Goal: Transaction & Acquisition: Register for event/course

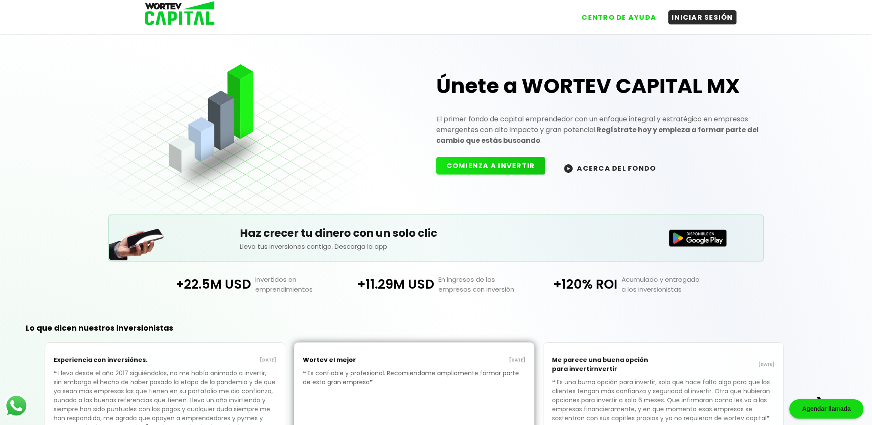
click at [505, 166] on button "COMIENZA A INVERTIR" at bounding box center [490, 166] width 109 height 18
click at [599, 163] on button "ACERCA DEL FONDO" at bounding box center [610, 168] width 112 height 18
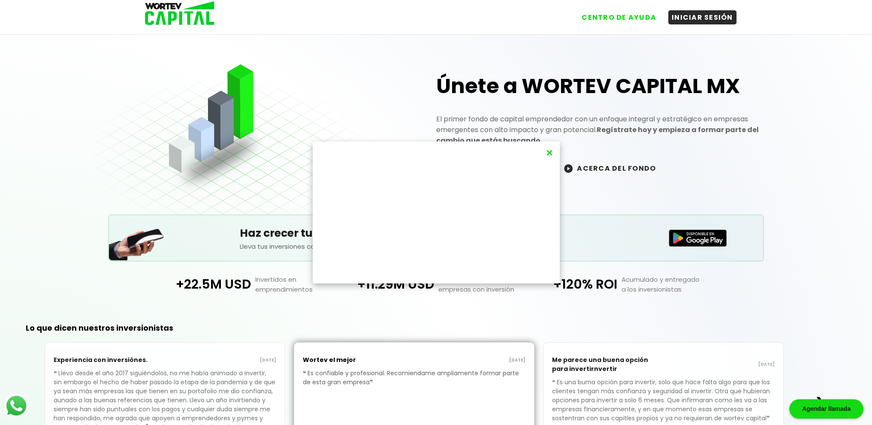
click at [554, 149] on button "×" at bounding box center [550, 153] width 12 height 14
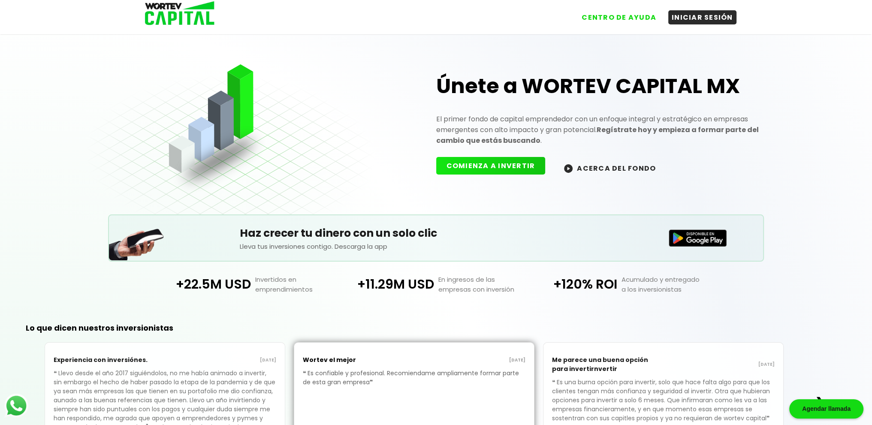
click at [500, 169] on button "COMIENZA A INVERTIR" at bounding box center [490, 166] width 109 height 18
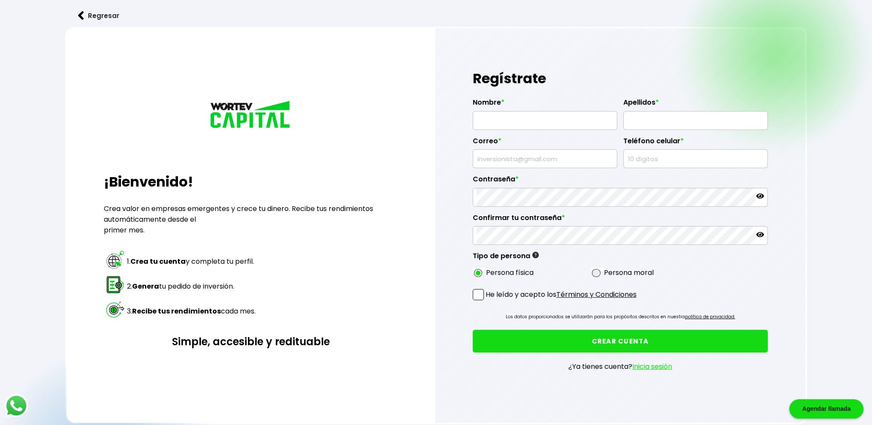
click at [88, 7] on button "Regresar" at bounding box center [98, 15] width 67 height 23
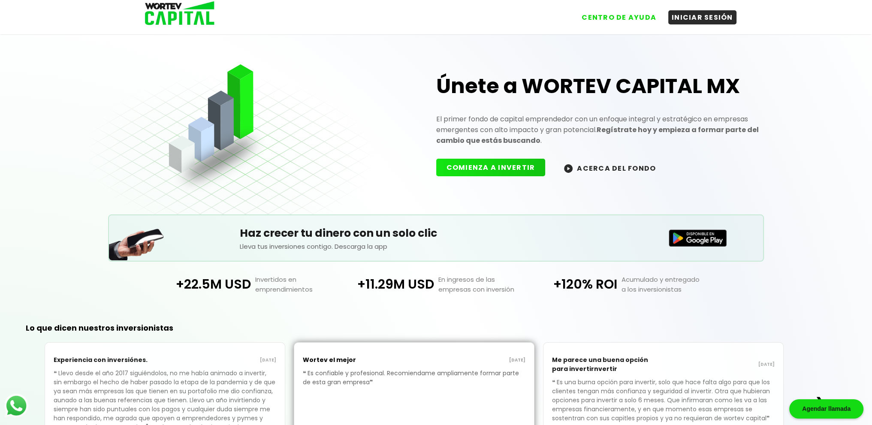
click at [380, 235] on h5 "Haz crecer tu dinero con un solo clic" at bounding box center [436, 233] width 393 height 16
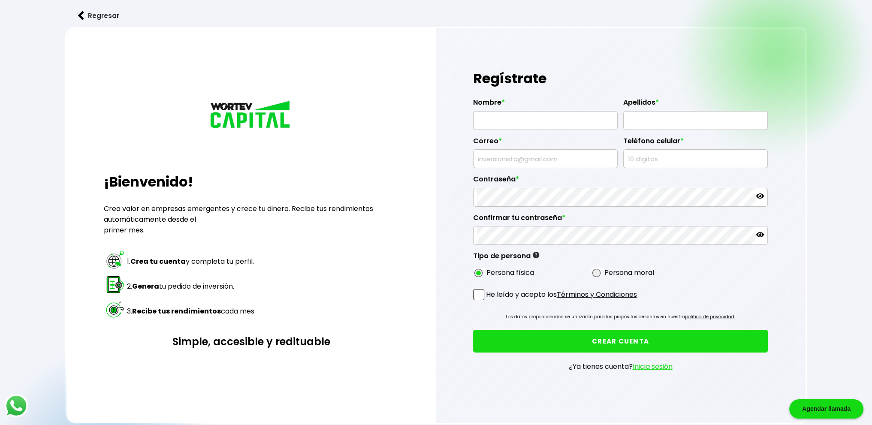
radio input "true"
